Goal: Check status: Check status

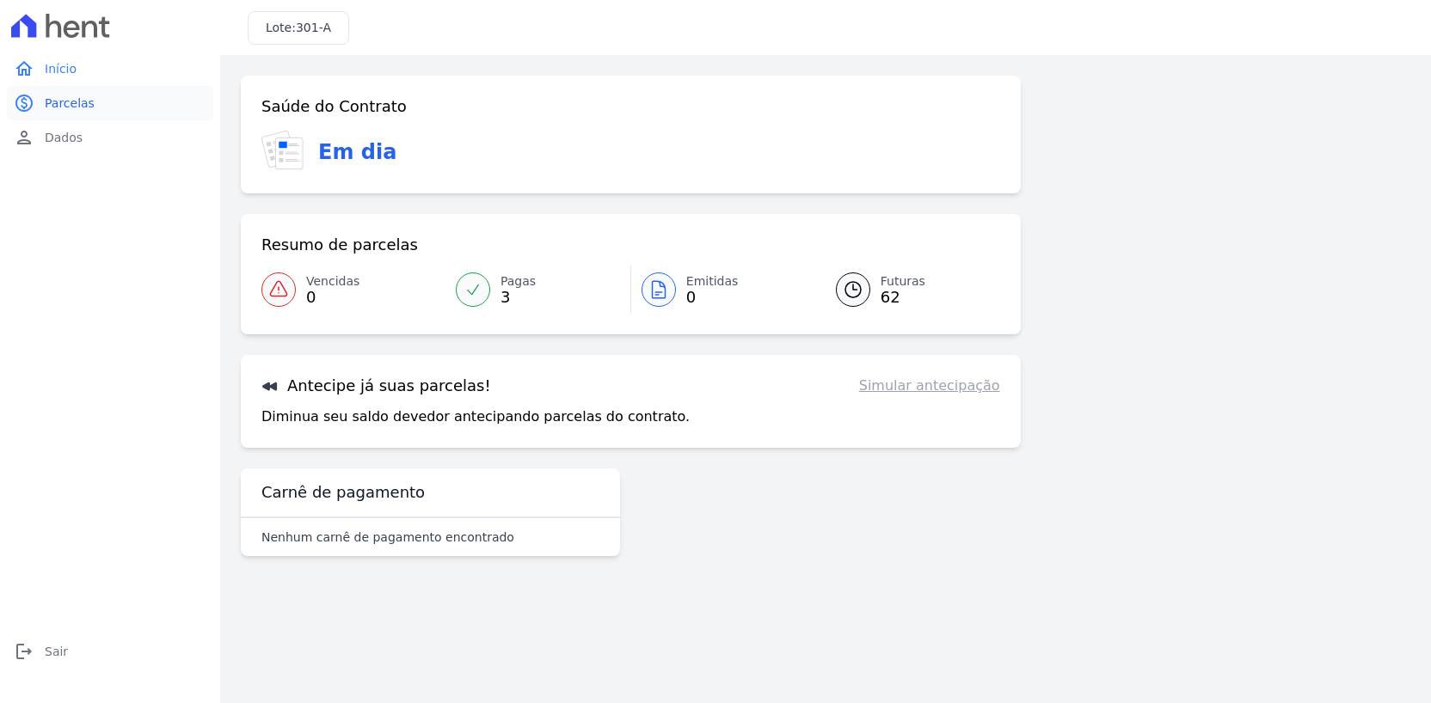
click at [113, 108] on link "paid Parcelas" at bounding box center [110, 103] width 206 height 34
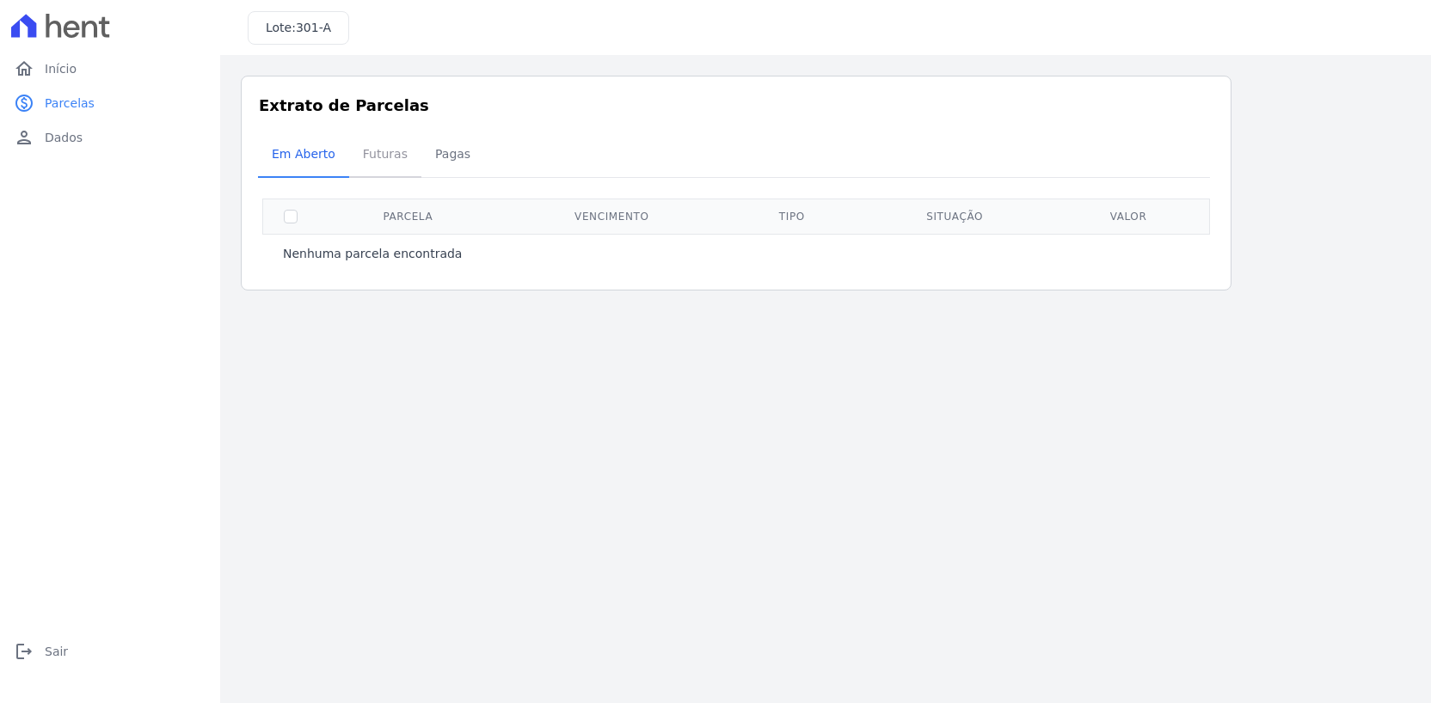
click at [399, 169] on span "Futuras" at bounding box center [385, 154] width 65 height 34
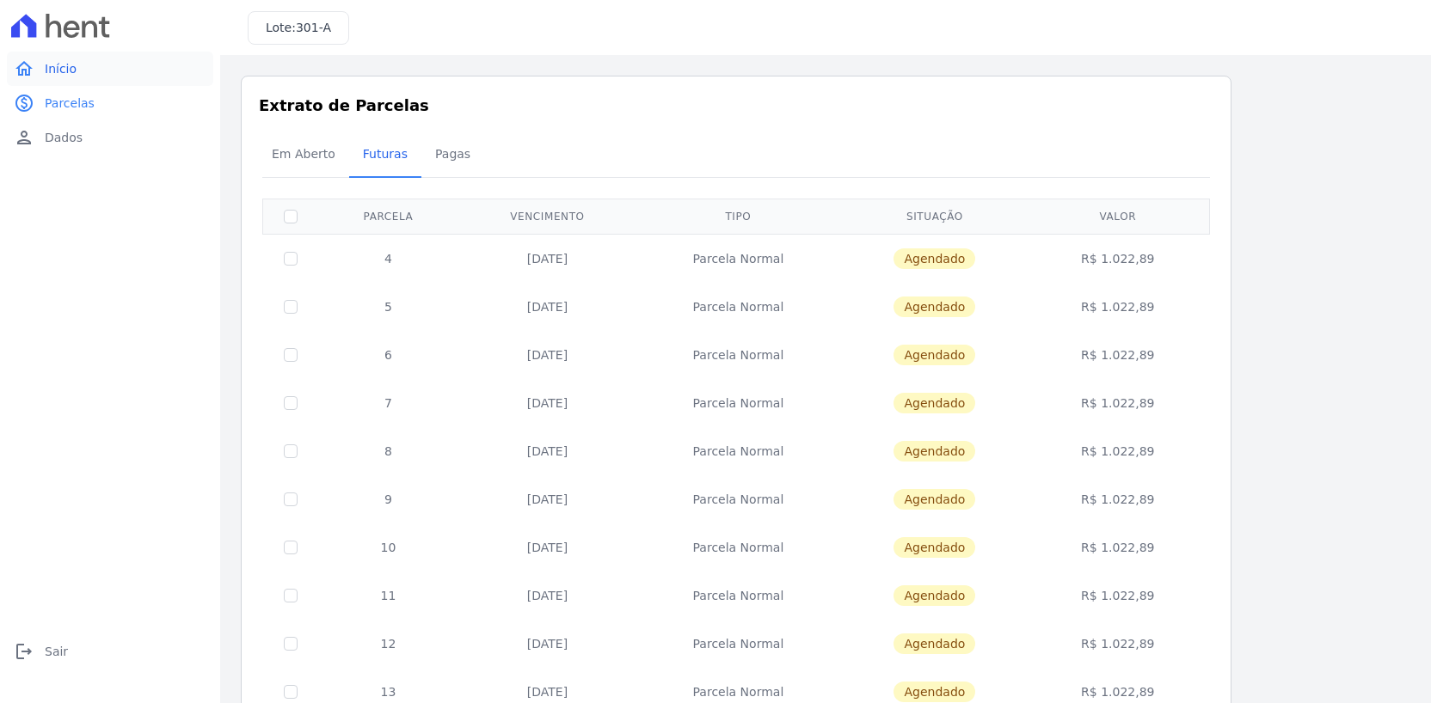
click at [71, 74] on span "Início" at bounding box center [61, 68] width 32 height 17
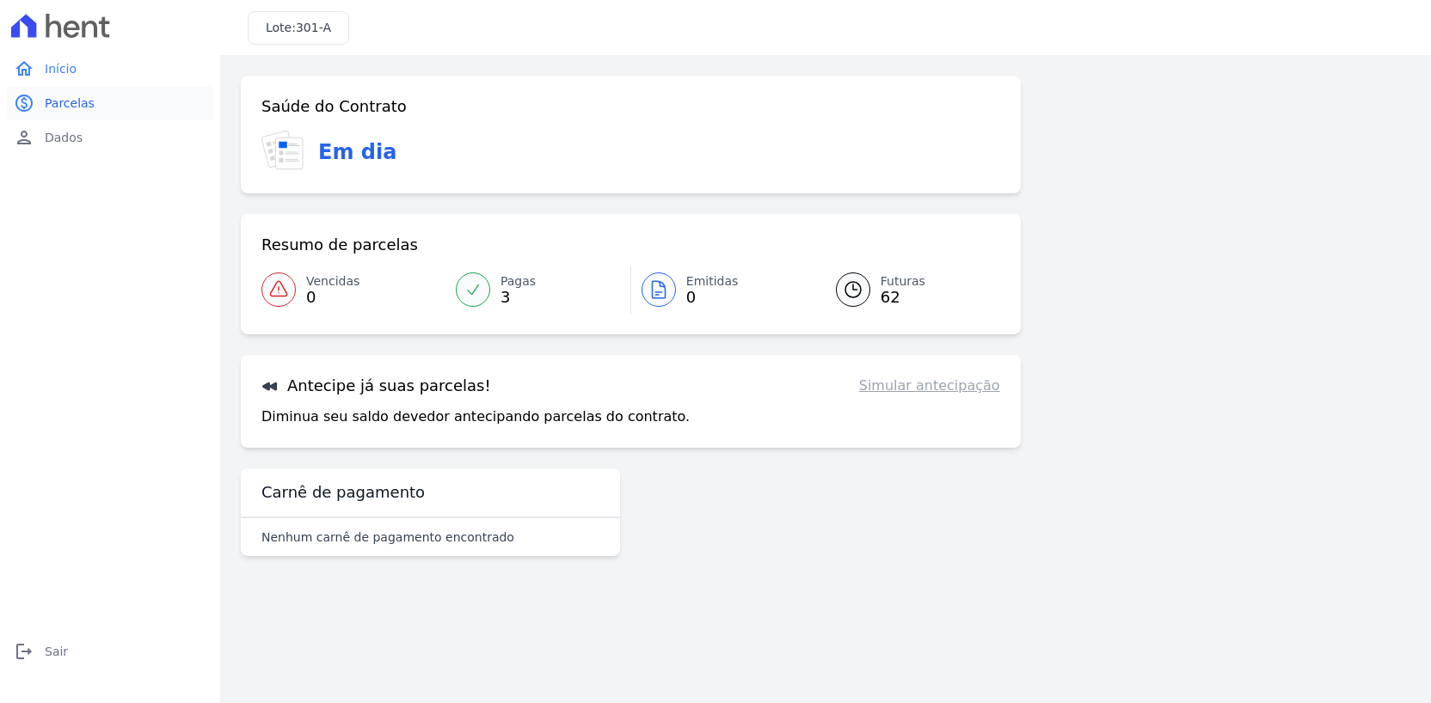
click at [57, 102] on span "Parcelas" at bounding box center [70, 103] width 50 height 17
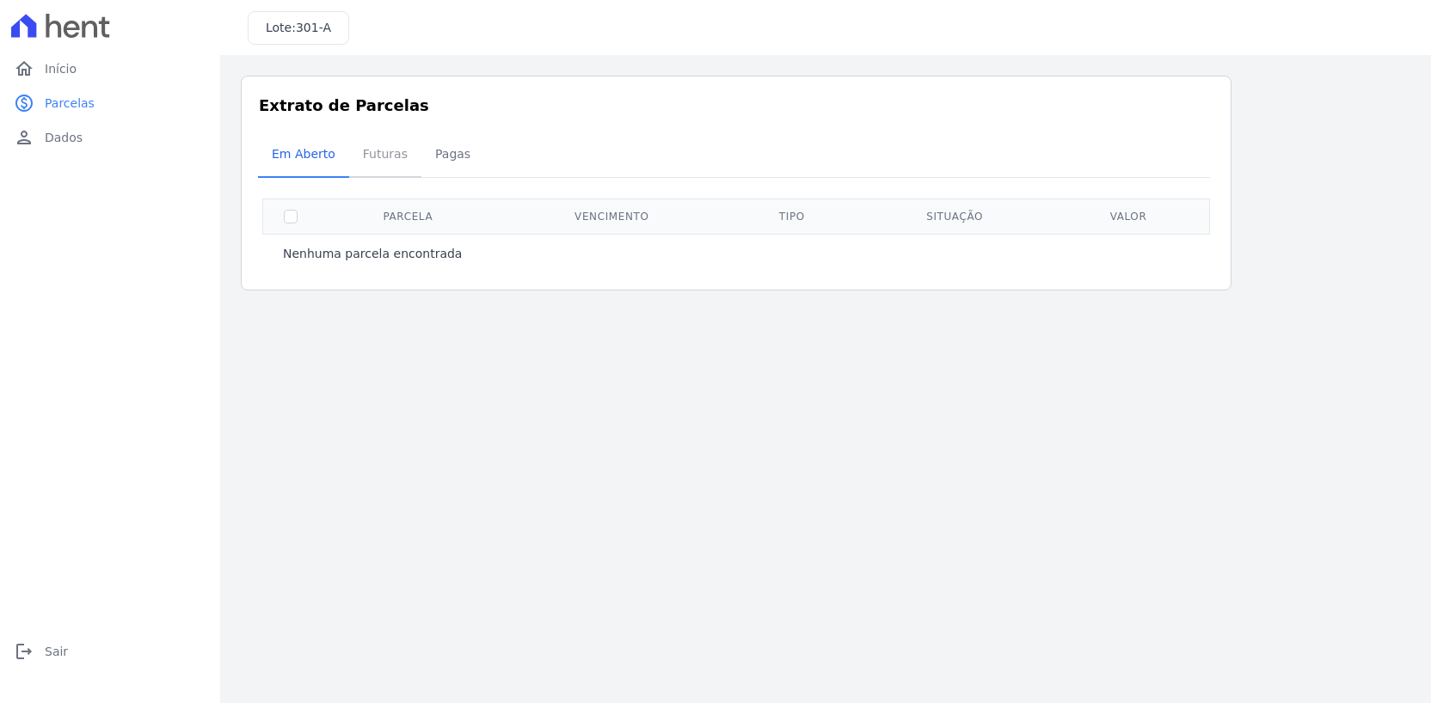
click at [375, 168] on span "Futuras" at bounding box center [385, 154] width 65 height 34
